Goal: Transaction & Acquisition: Purchase product/service

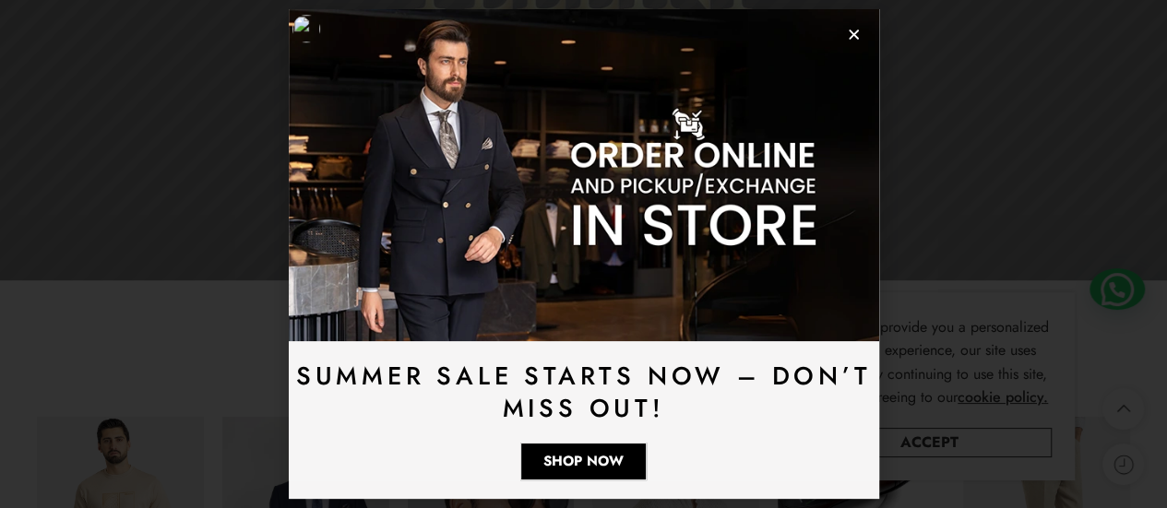
click at [852, 37] on use "Close" at bounding box center [854, 35] width 10 height 10
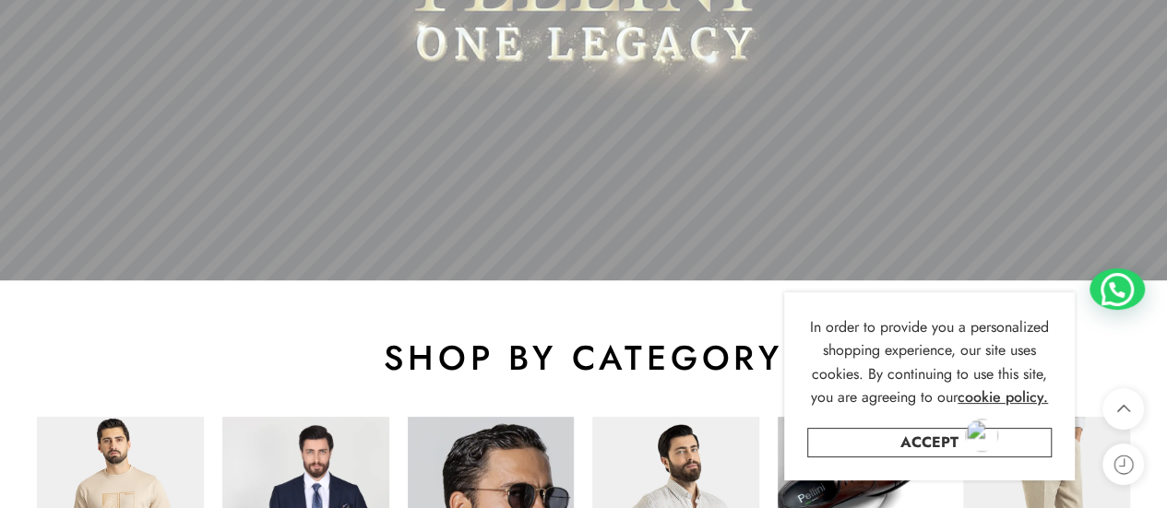
click at [965, 442] on div at bounding box center [981, 435] width 33 height 33
click at [917, 444] on link "Accept" at bounding box center [929, 443] width 245 height 30
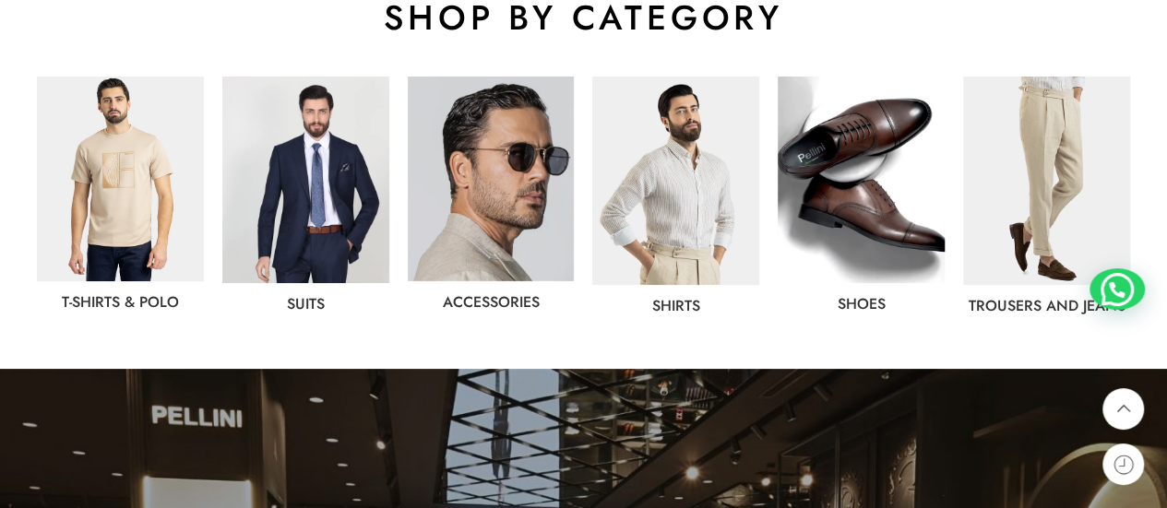
scroll to position [1004, 0]
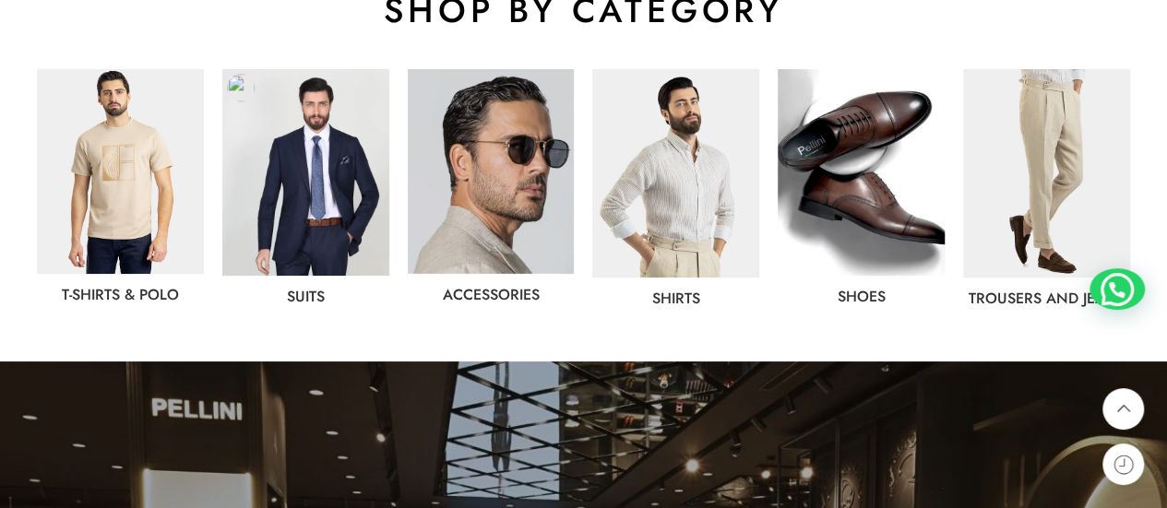
click at [288, 187] on img at bounding box center [305, 172] width 167 height 207
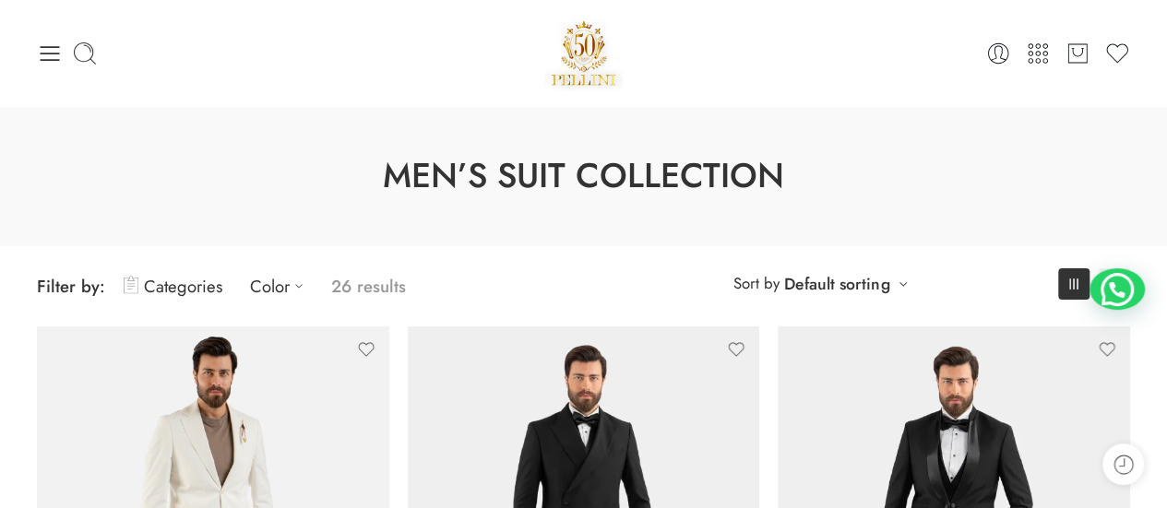
click at [204, 293] on link "Categories" at bounding box center [173, 286] width 99 height 43
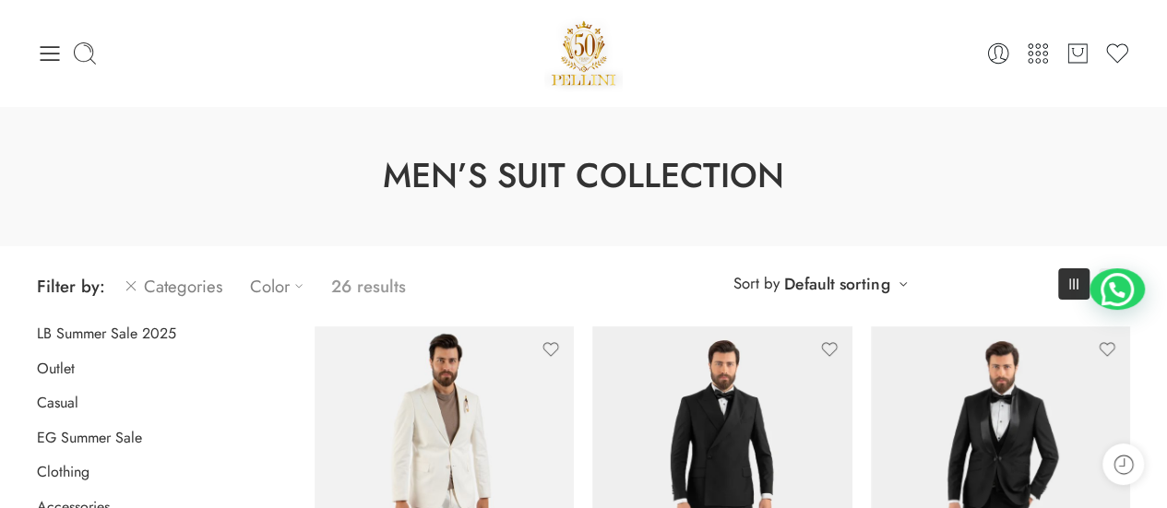
click at [305, 281] on icon at bounding box center [299, 286] width 18 height 18
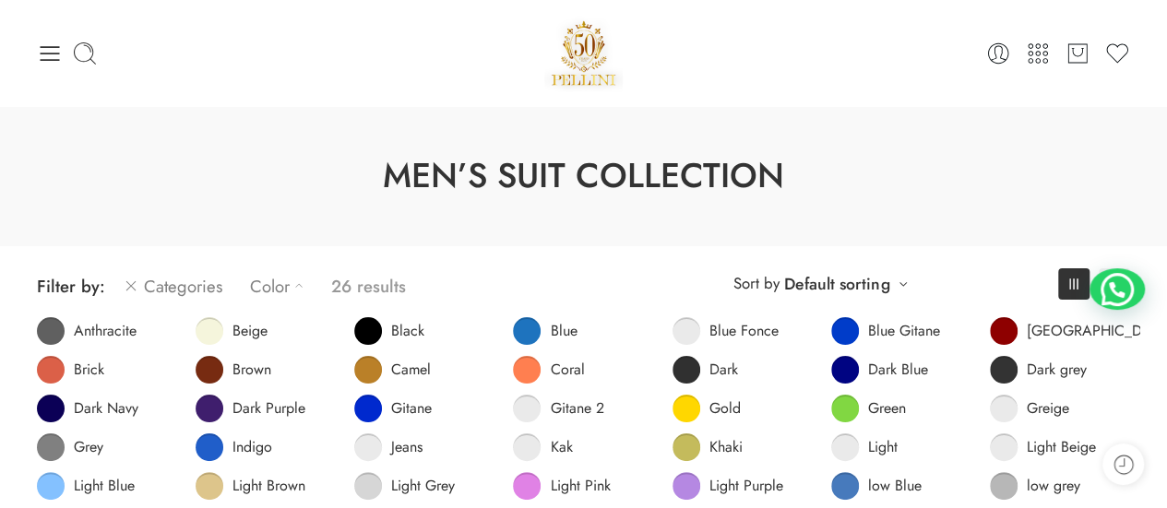
click at [360, 281] on p "26 results" at bounding box center [368, 286] width 75 height 43
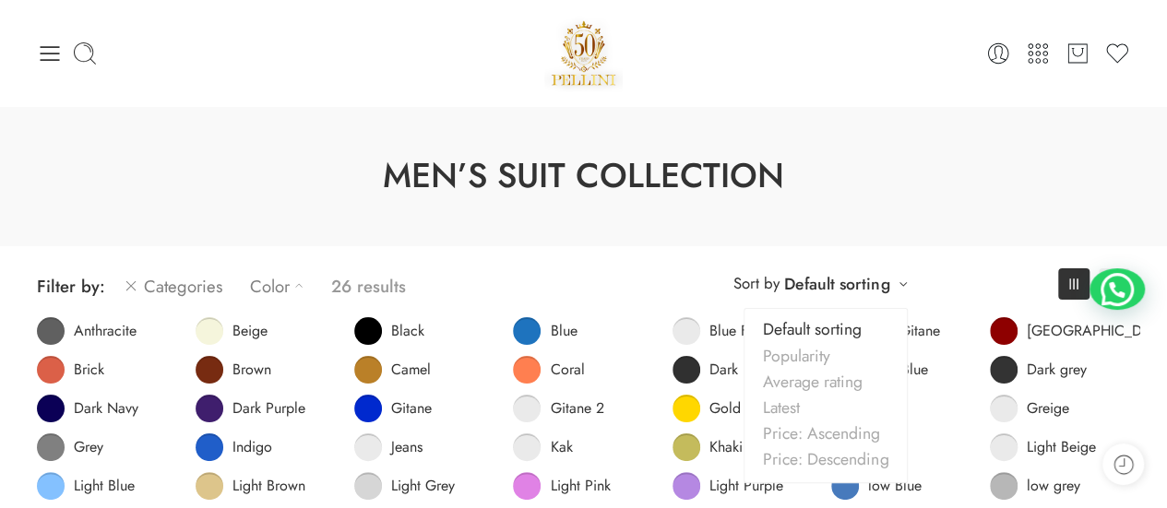
click at [864, 281] on link "Default sorting" at bounding box center [836, 284] width 105 height 26
click at [817, 411] on link "Latest" at bounding box center [826, 408] width 162 height 26
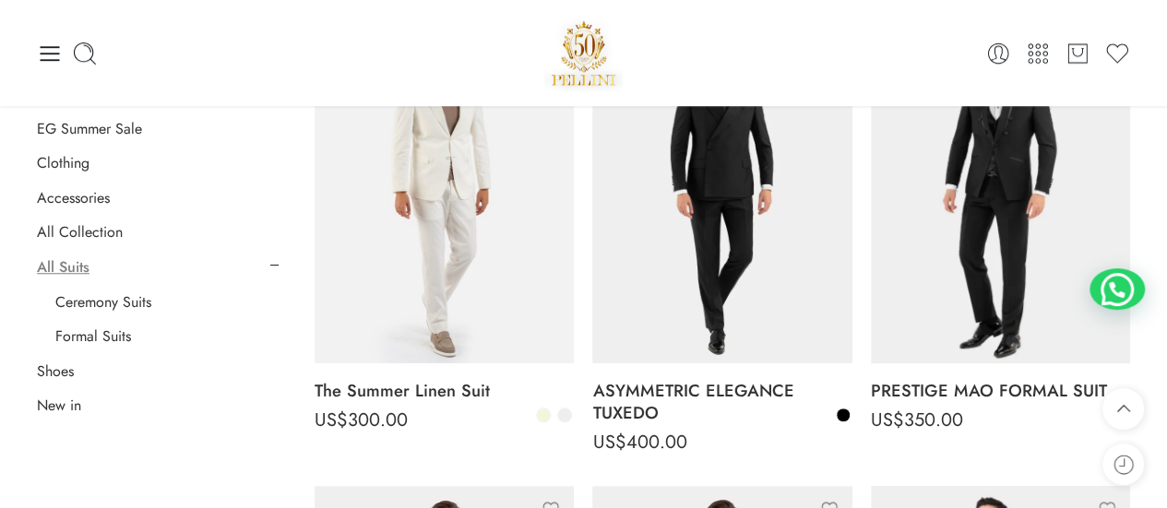
scroll to position [613, 0]
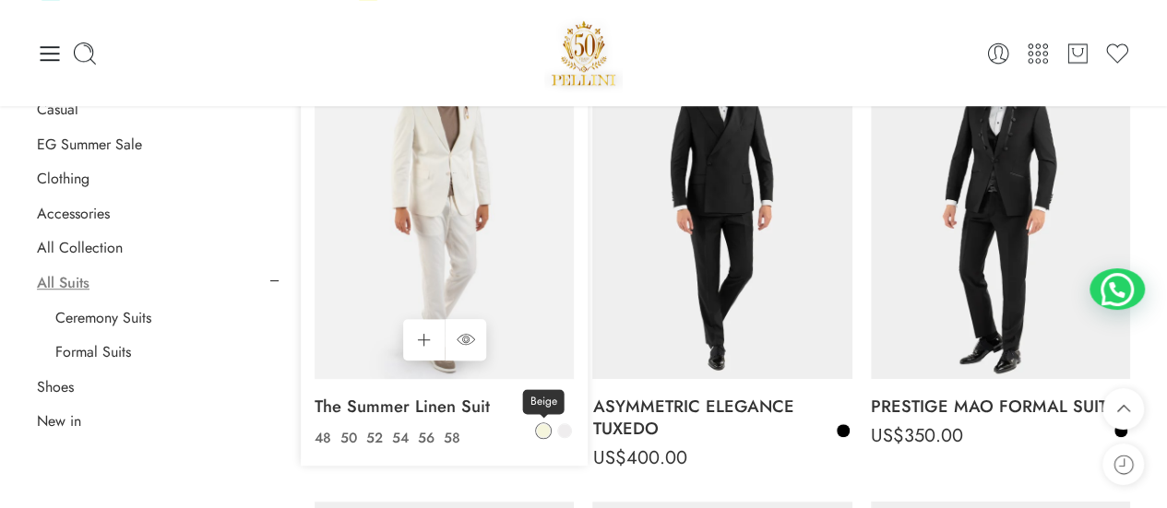
click at [548, 435] on span at bounding box center [543, 430] width 13 height 13
click at [549, 436] on link "Beige" at bounding box center [543, 431] width 17 height 17
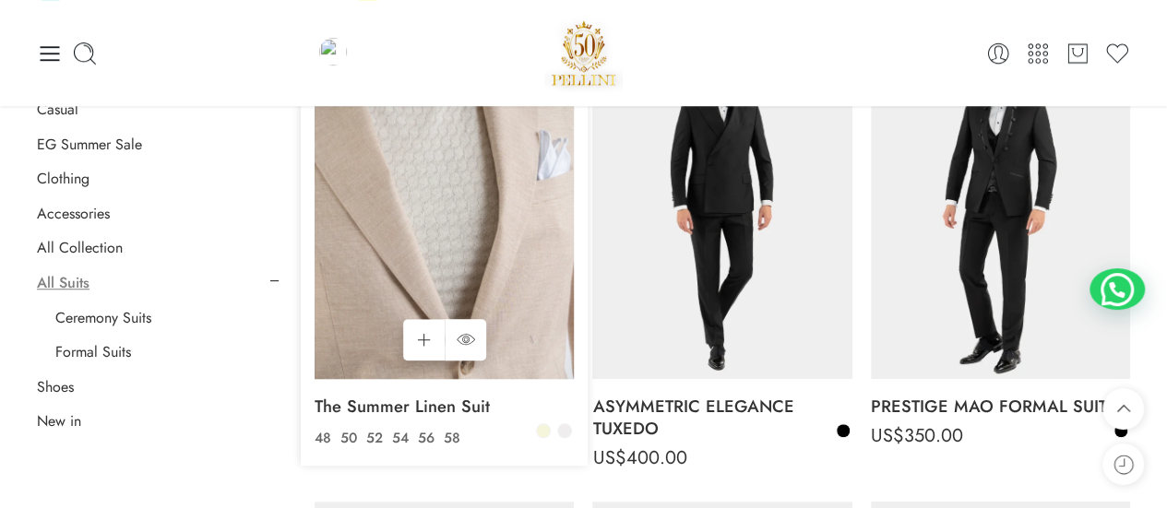
click at [467, 250] on img at bounding box center [444, 206] width 259 height 346
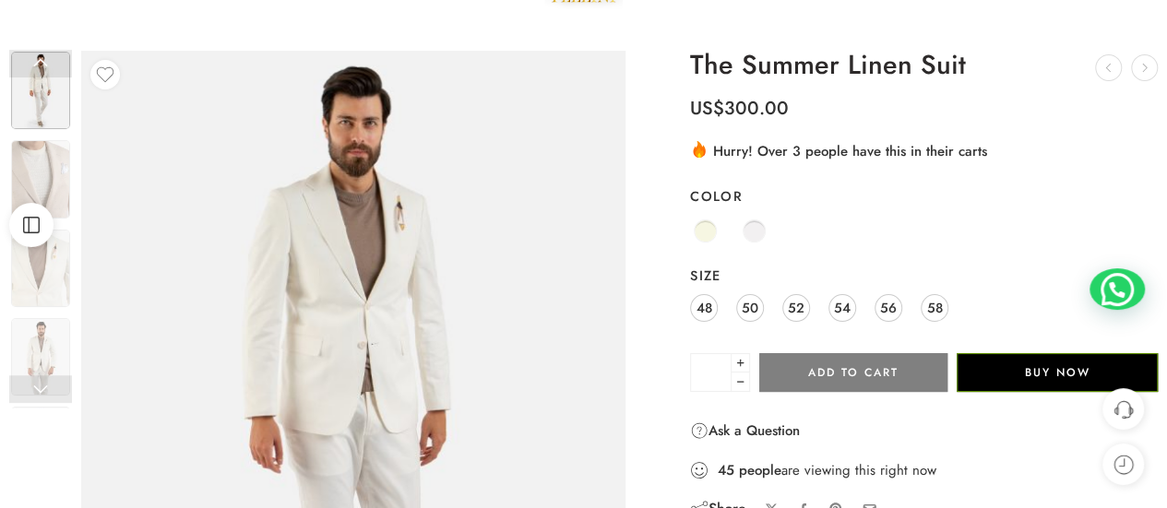
scroll to position [101, 0]
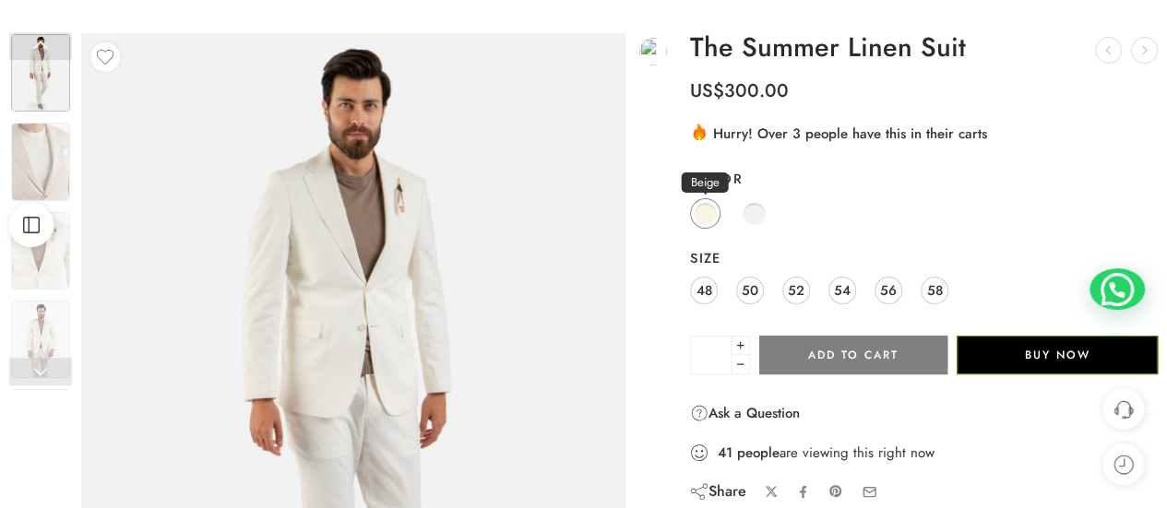
click at [712, 217] on span at bounding box center [705, 213] width 23 height 23
click at [759, 215] on span at bounding box center [754, 213] width 23 height 23
click at [715, 219] on link "Beige" at bounding box center [705, 213] width 30 height 30
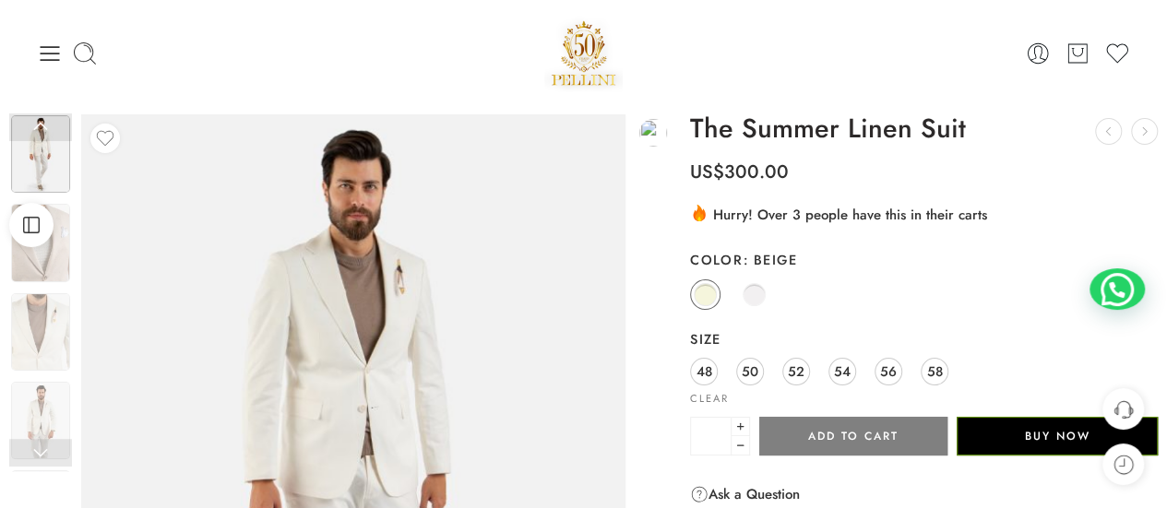
scroll to position [0, 0]
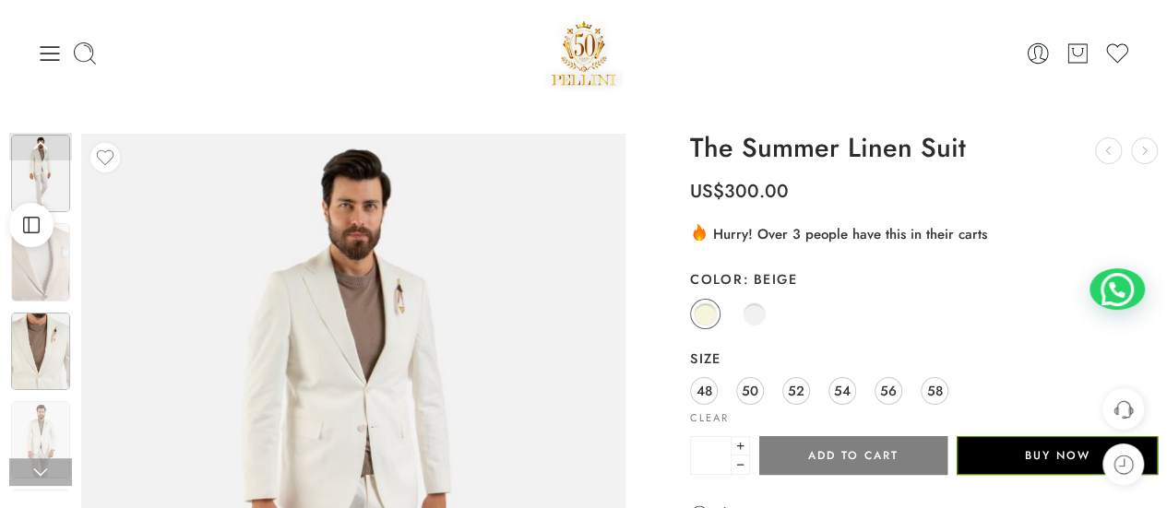
click at [44, 350] on img at bounding box center [40, 352] width 59 height 78
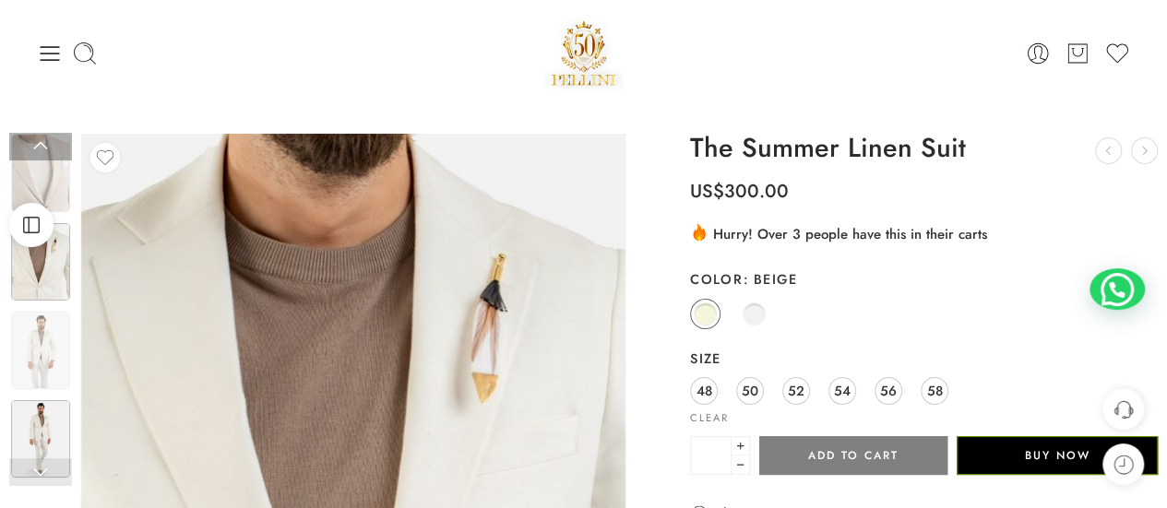
click at [33, 412] on img at bounding box center [40, 439] width 59 height 78
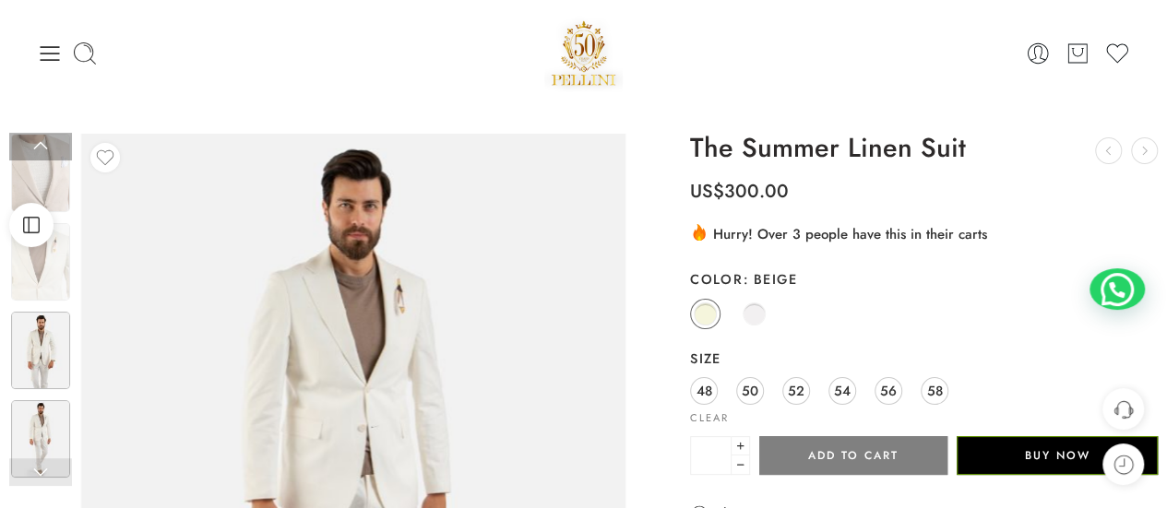
click at [52, 339] on img at bounding box center [40, 351] width 59 height 78
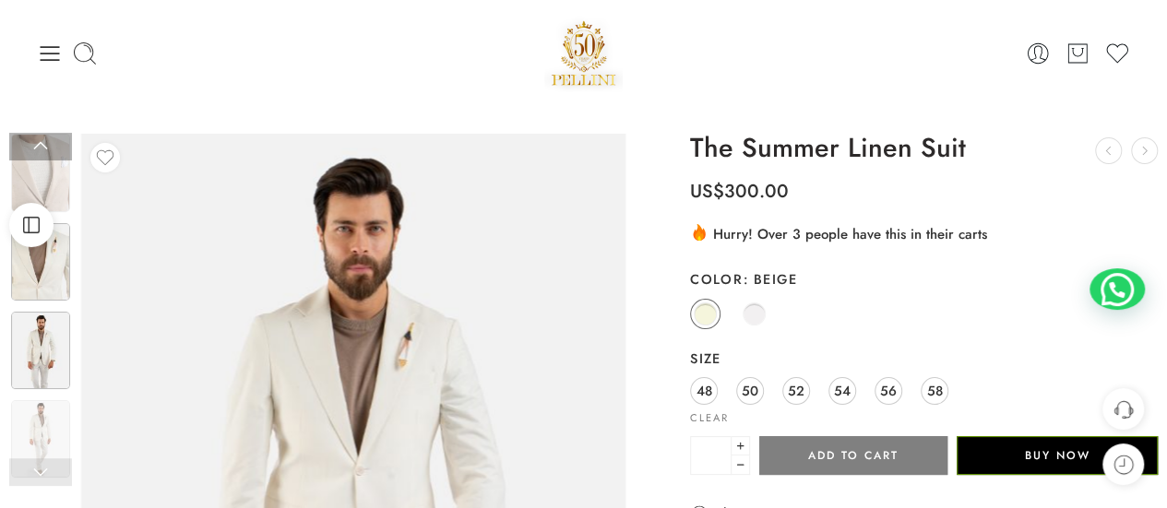
click at [54, 272] on img at bounding box center [40, 262] width 59 height 78
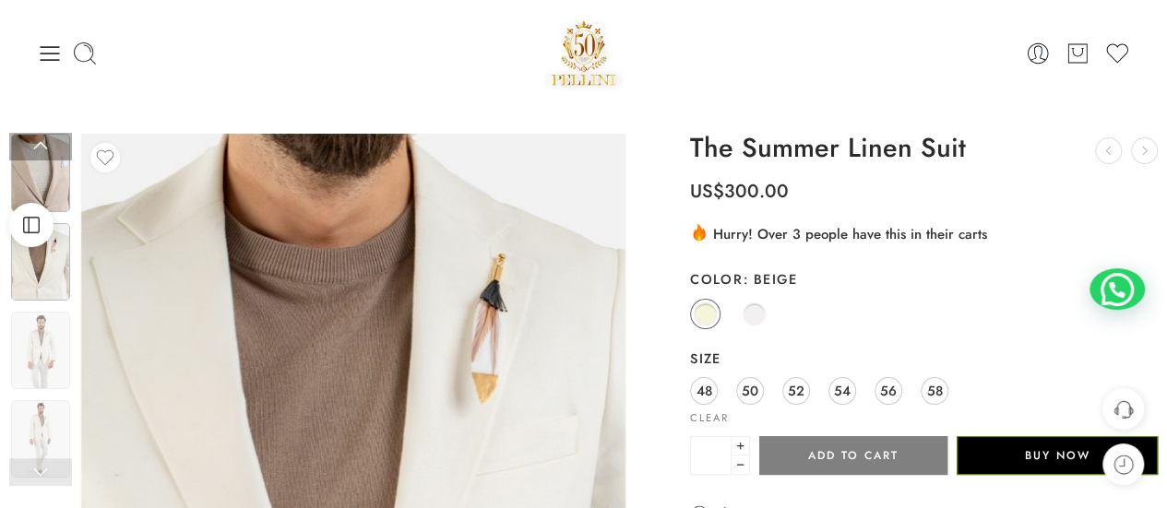
click at [50, 172] on img at bounding box center [40, 173] width 59 height 78
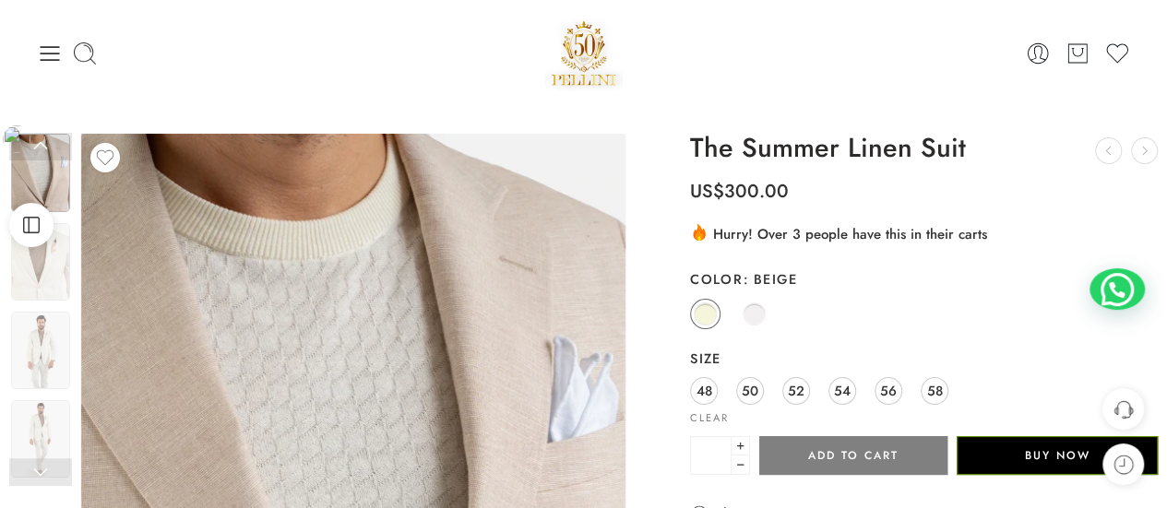
click at [47, 53] on icon at bounding box center [50, 53] width 19 height 15
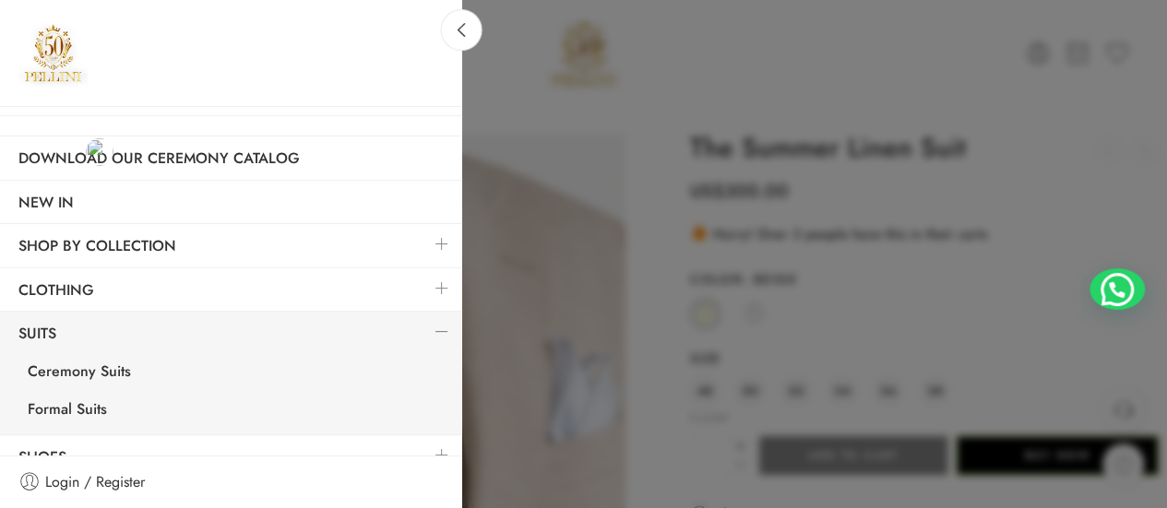
scroll to position [22, 0]
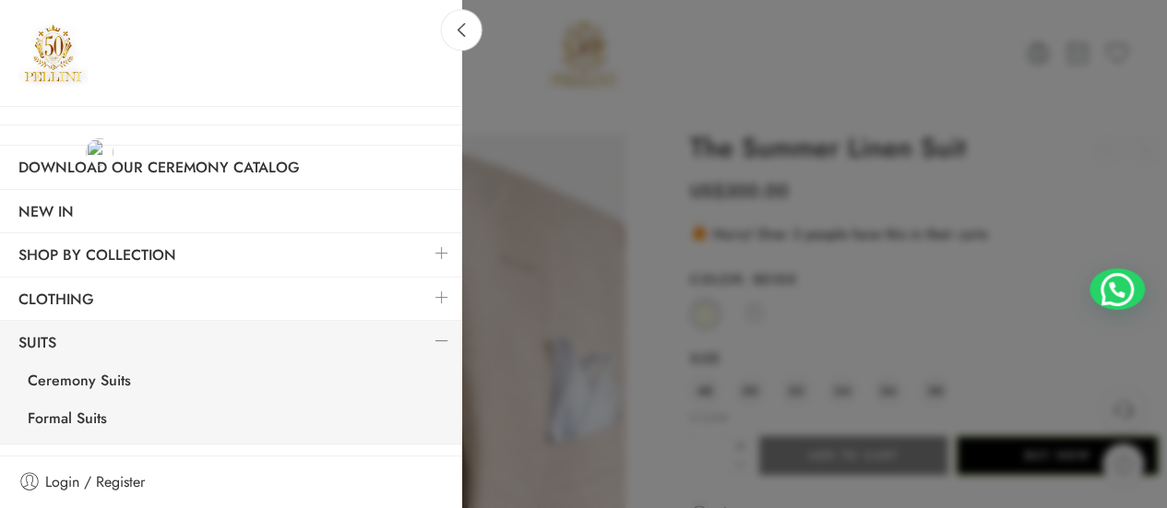
click at [426, 296] on link at bounding box center [442, 298] width 39 height 40
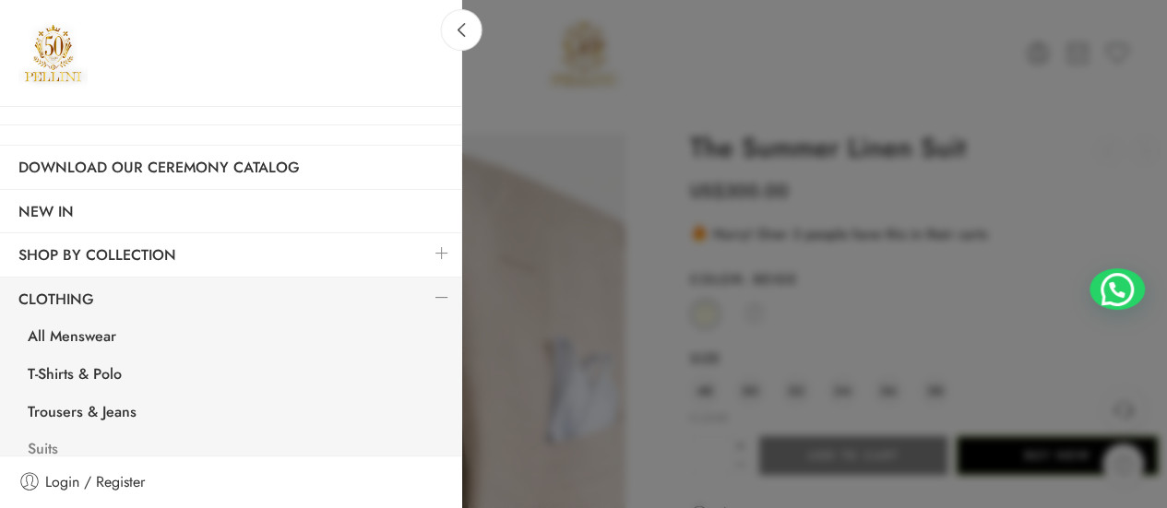
click at [39, 440] on link "Suits" at bounding box center [235, 452] width 452 height 38
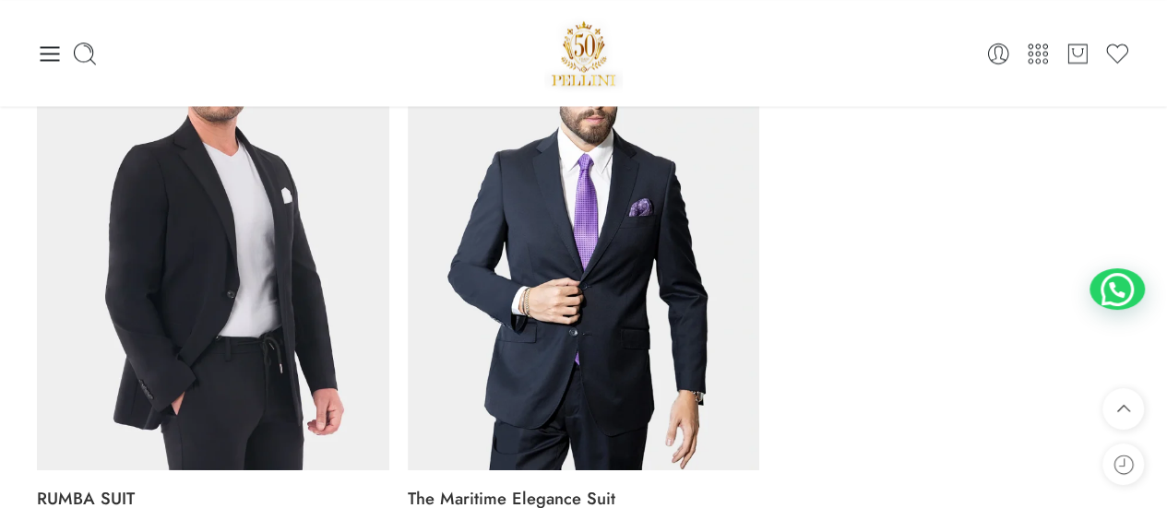
scroll to position [4938, 0]
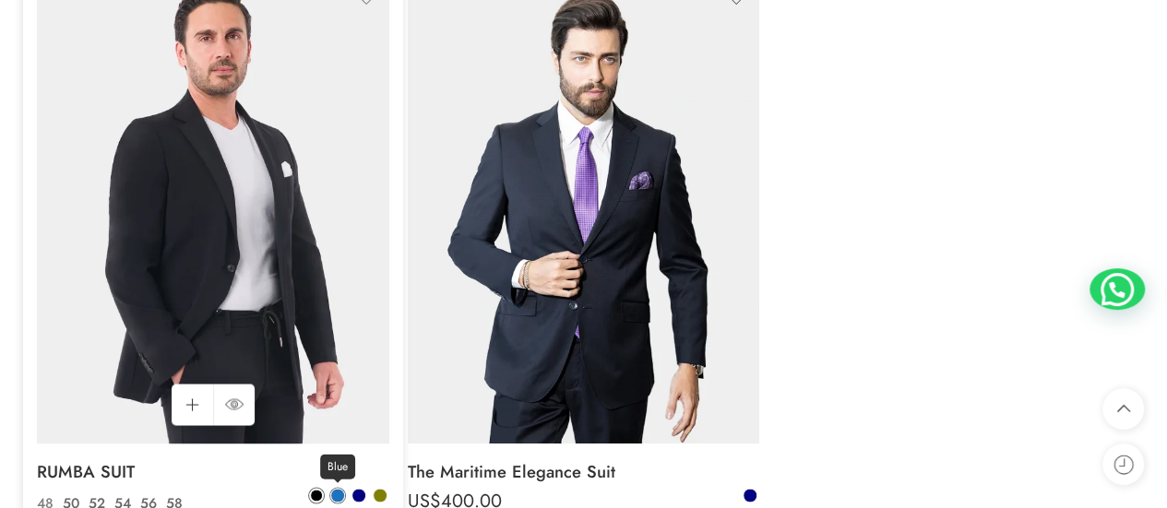
click at [343, 494] on span at bounding box center [337, 495] width 13 height 13
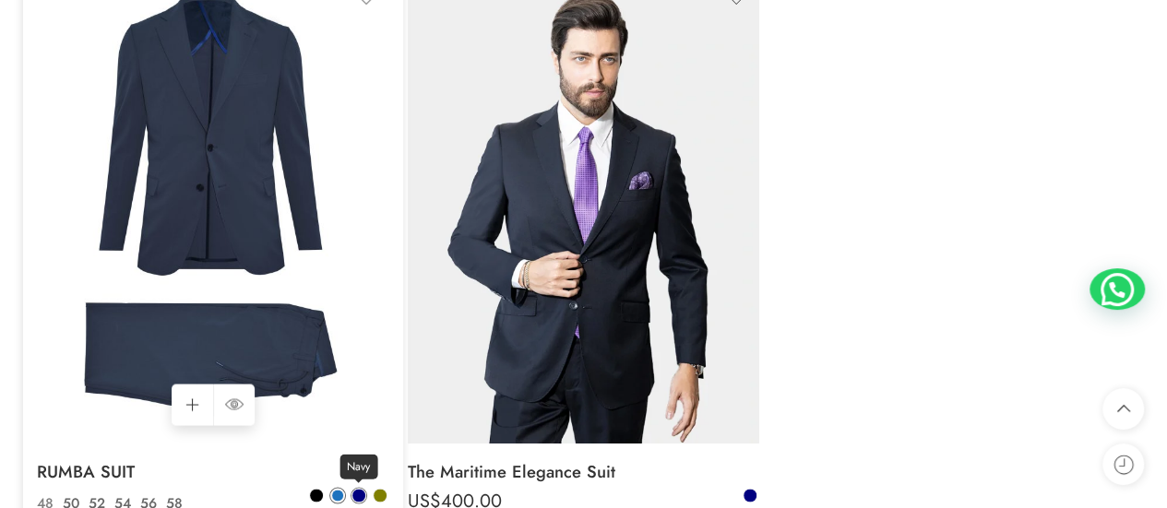
click at [365, 491] on link "Navy" at bounding box center [359, 495] width 17 height 17
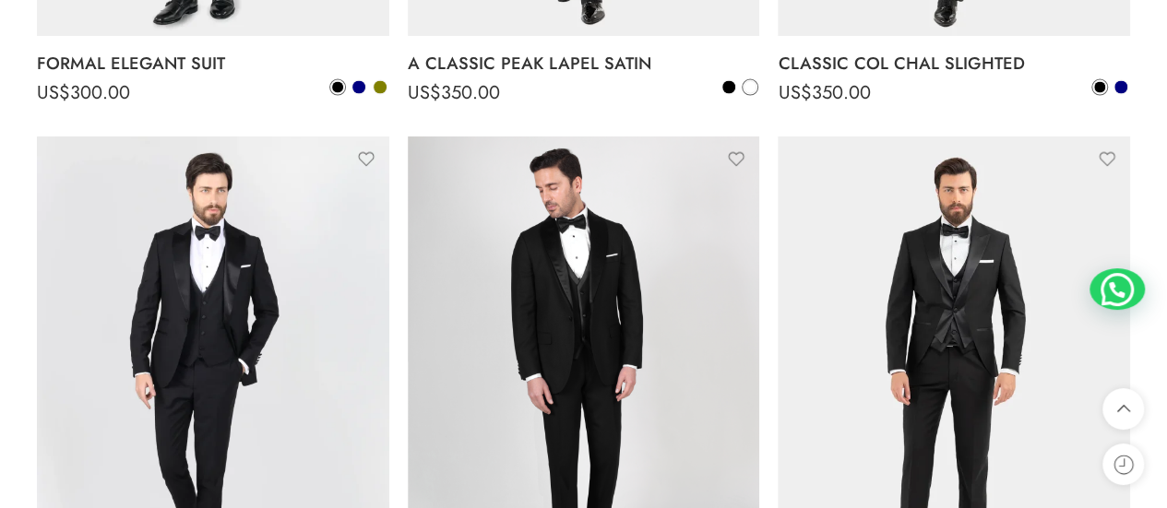
scroll to position [2073, 0]
